Goal: Information Seeking & Learning: Understand process/instructions

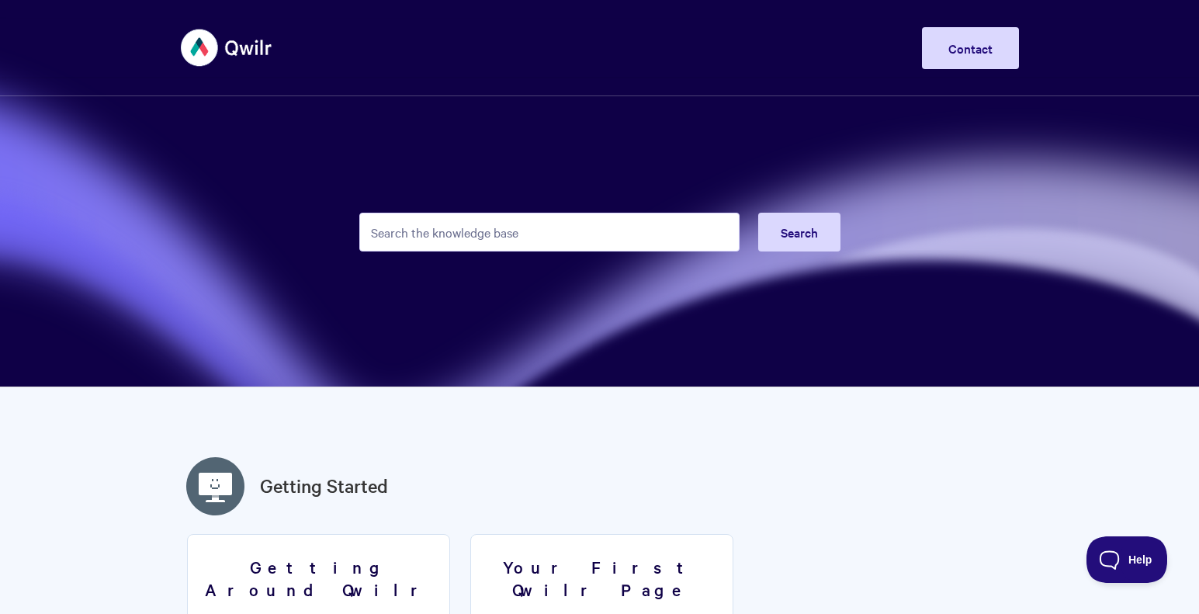
click at [213, 50] on img at bounding box center [227, 48] width 92 height 58
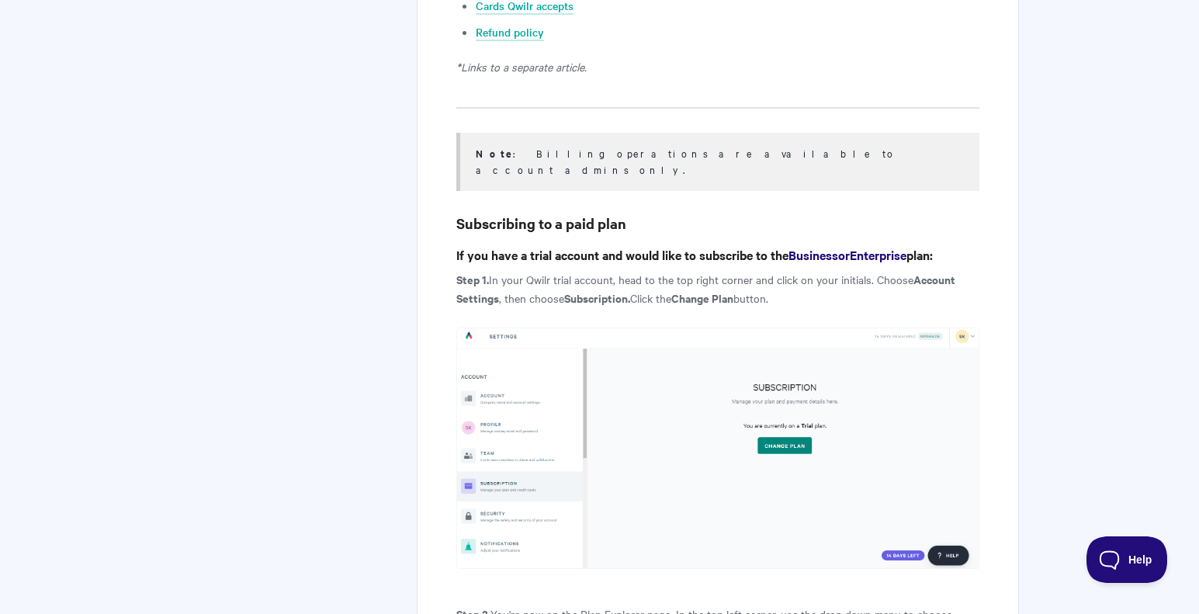
scroll to position [762, 0]
